Goal: Task Accomplishment & Management: Use online tool/utility

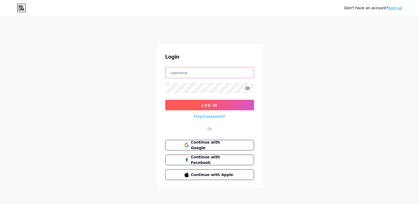
type input "[EMAIL_ADDRESS][DOMAIN_NAME]"
click at [214, 103] on button "Log In" at bounding box center [209, 105] width 89 height 11
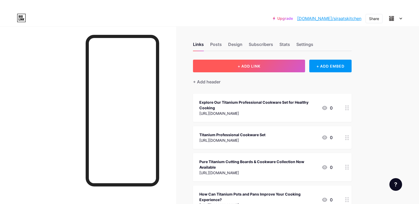
click at [250, 66] on span "+ ADD LINK" at bounding box center [249, 66] width 23 height 4
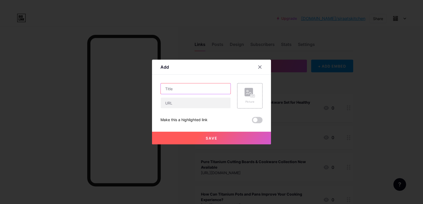
click at [178, 87] on input "text" at bounding box center [196, 89] width 70 height 11
paste input "Why Siraat’s Kitchen Titanium Cutting Board Is the Ultimate Choice for Your Kit…"
type input "Why Siraat’s Kitchen Titanium Cutting Board Is the Ultimate Choice for Your Kit…"
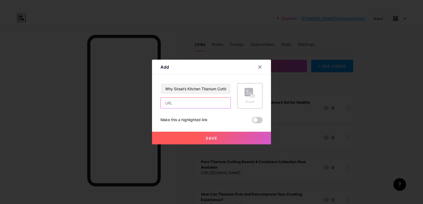
click at [184, 106] on input "text" at bounding box center [196, 103] width 70 height 11
paste input "[URL][DOMAIN_NAME]"
type input "[URL][DOMAIN_NAME]"
click at [207, 137] on span "Save" at bounding box center [212, 138] width 12 height 4
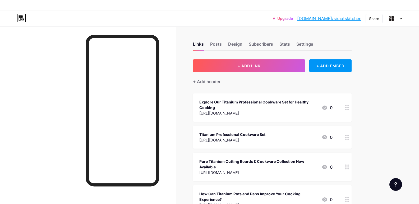
scroll to position [0, 0]
click at [373, 19] on div "Share" at bounding box center [374, 19] width 10 height 6
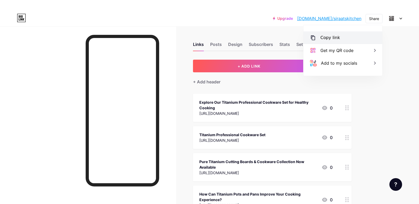
click at [333, 36] on div "Copy link" at bounding box center [330, 38] width 20 height 6
